Goal: Information Seeking & Learning: Understand process/instructions

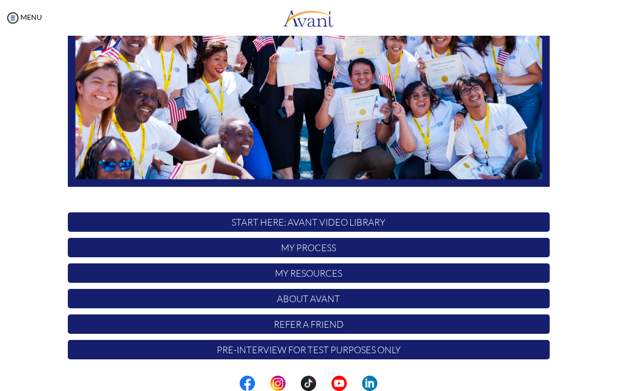
scroll to position [176, 0]
click at [508, 228] on p "START HERE: Avant Video Library" at bounding box center [309, 221] width 482 height 19
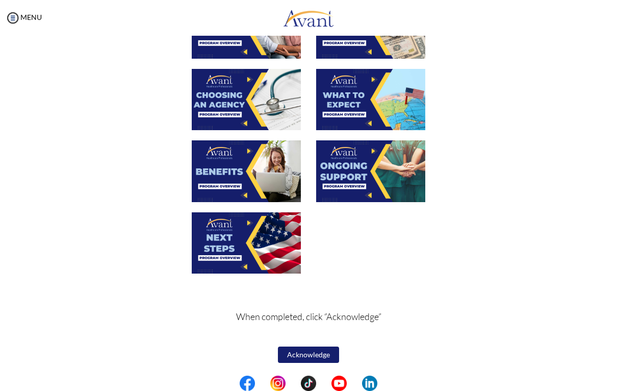
scroll to position [311, 0]
click at [314, 354] on button "Acknowledge" at bounding box center [308, 354] width 61 height 16
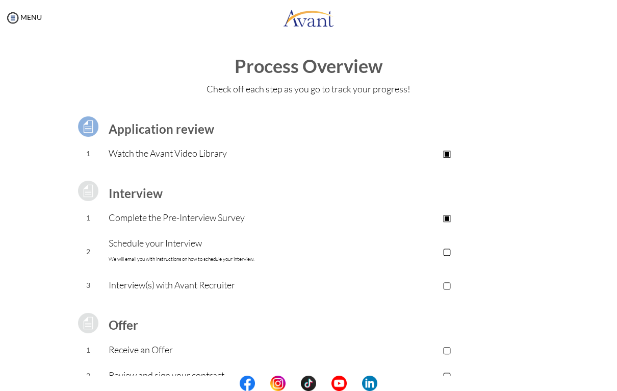
click at [117, 247] on p "Schedule your Interview We will email you with instructions on how to schedule …" at bounding box center [227, 251] width 236 height 31
click at [453, 256] on p "▢" at bounding box center [447, 251] width 205 height 14
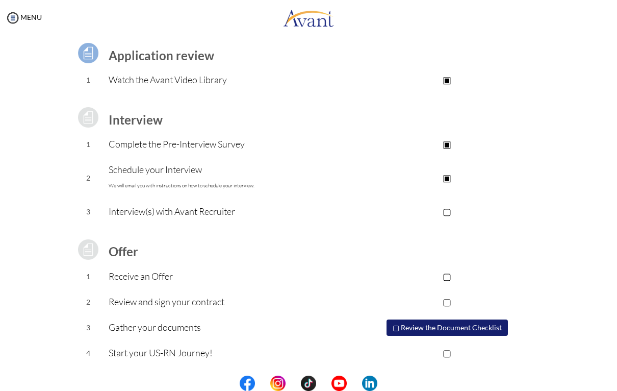
scroll to position [73, 0]
click at [492, 327] on button "▢ Review the Document Checklist" at bounding box center [447, 328] width 121 height 16
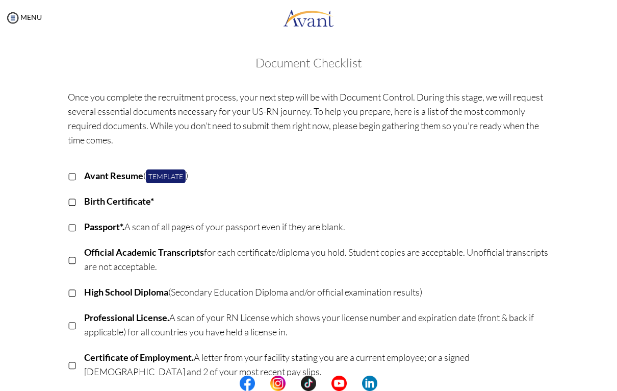
click at [170, 175] on link "Template" at bounding box center [166, 176] width 40 height 14
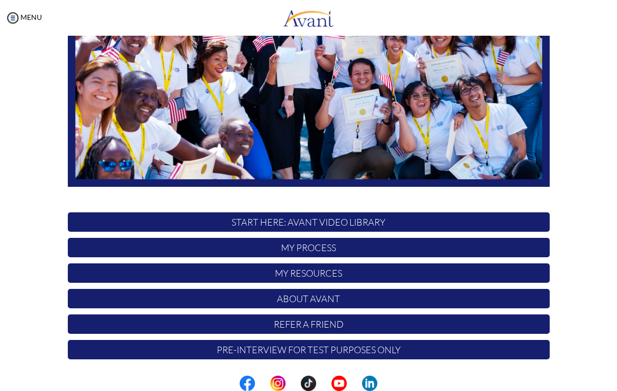
scroll to position [176, 0]
click at [516, 251] on p "My Process" at bounding box center [309, 247] width 482 height 19
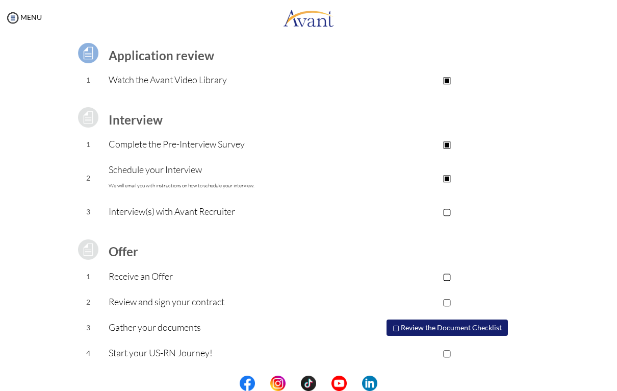
scroll to position [73, 0]
click at [14, 19] on img at bounding box center [12, 17] width 15 height 15
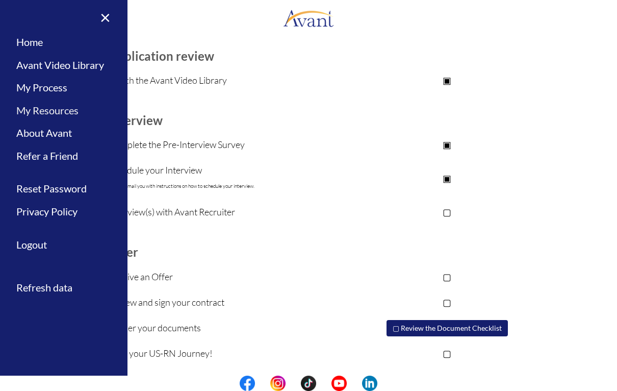
click at [27, 110] on link "My Resources" at bounding box center [64, 110] width 128 height 23
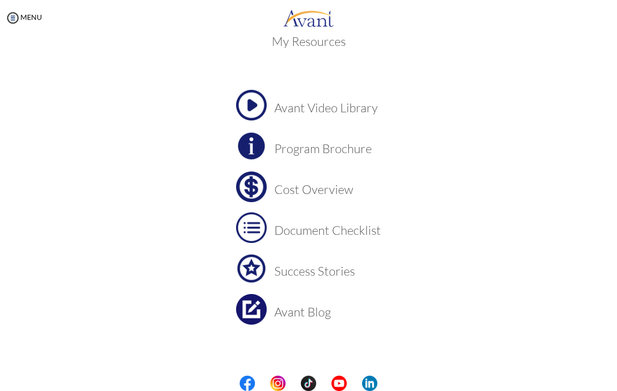
scroll to position [21, 0]
click at [329, 193] on h3 "Cost Overview" at bounding box center [327, 189] width 107 height 13
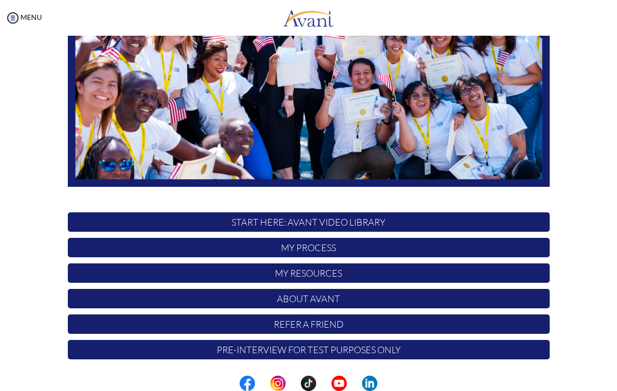
scroll to position [176, 0]
click at [485, 352] on p "Pre-Interview for test purposes only" at bounding box center [309, 349] width 482 height 19
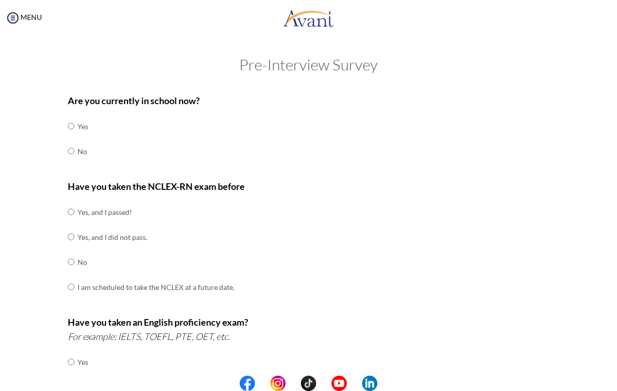
scroll to position [0, 0]
click at [12, 16] on img at bounding box center [12, 17] width 15 height 15
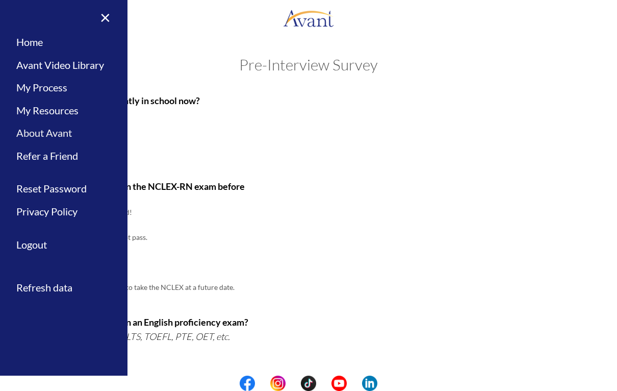
click at [30, 132] on link "About Avant" at bounding box center [64, 132] width 128 height 23
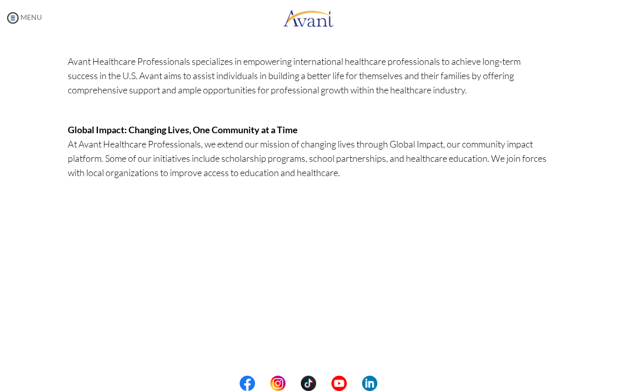
click at [13, 19] on img at bounding box center [12, 17] width 15 height 15
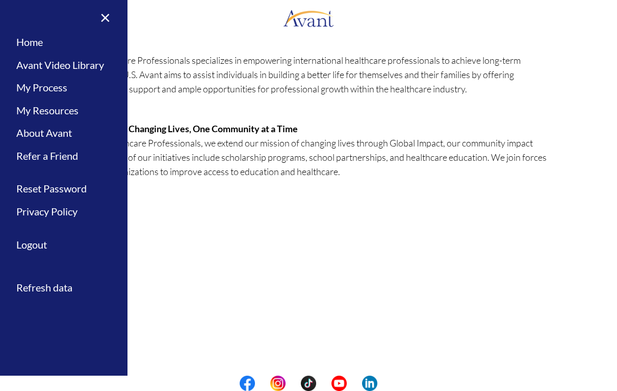
scroll to position [238, 0]
click at [42, 110] on link "My Resources" at bounding box center [64, 110] width 128 height 23
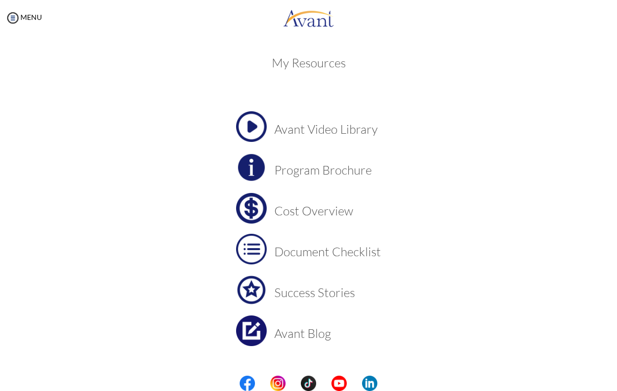
click at [328, 208] on h3 "Cost Overview" at bounding box center [327, 210] width 107 height 13
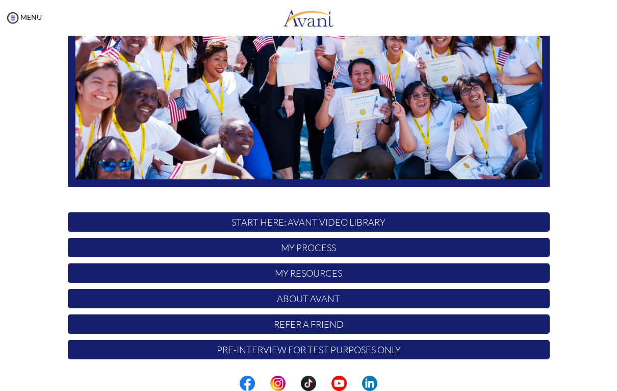
scroll to position [176, 0]
click at [14, 17] on img at bounding box center [12, 17] width 15 height 15
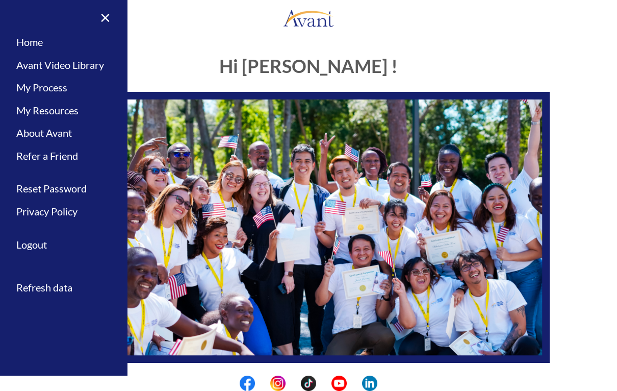
scroll to position [0, 0]
